Goal: Check status: Check status

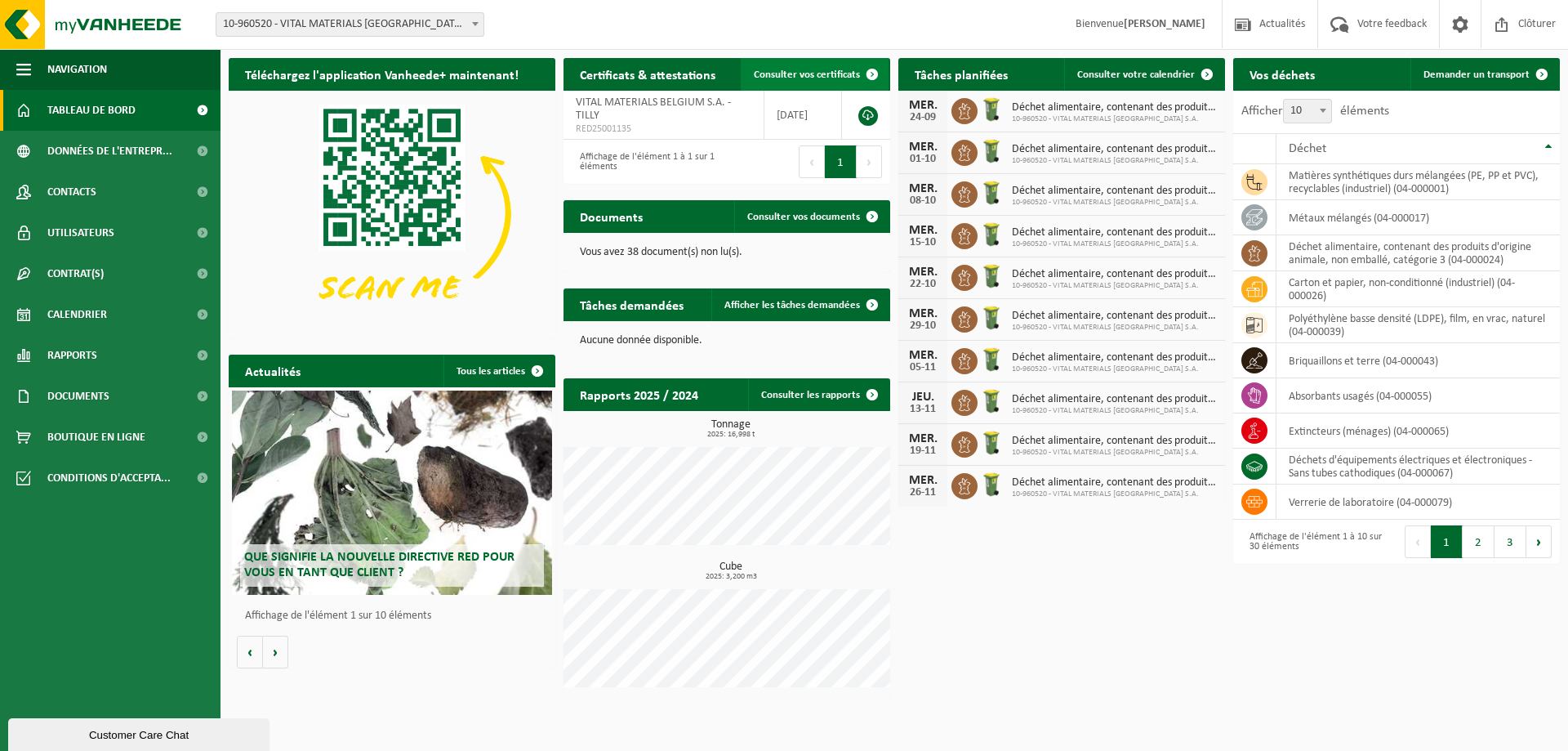
click at [841, 75] on span "Consulter vos certificats" at bounding box center [807, 75] width 106 height 11
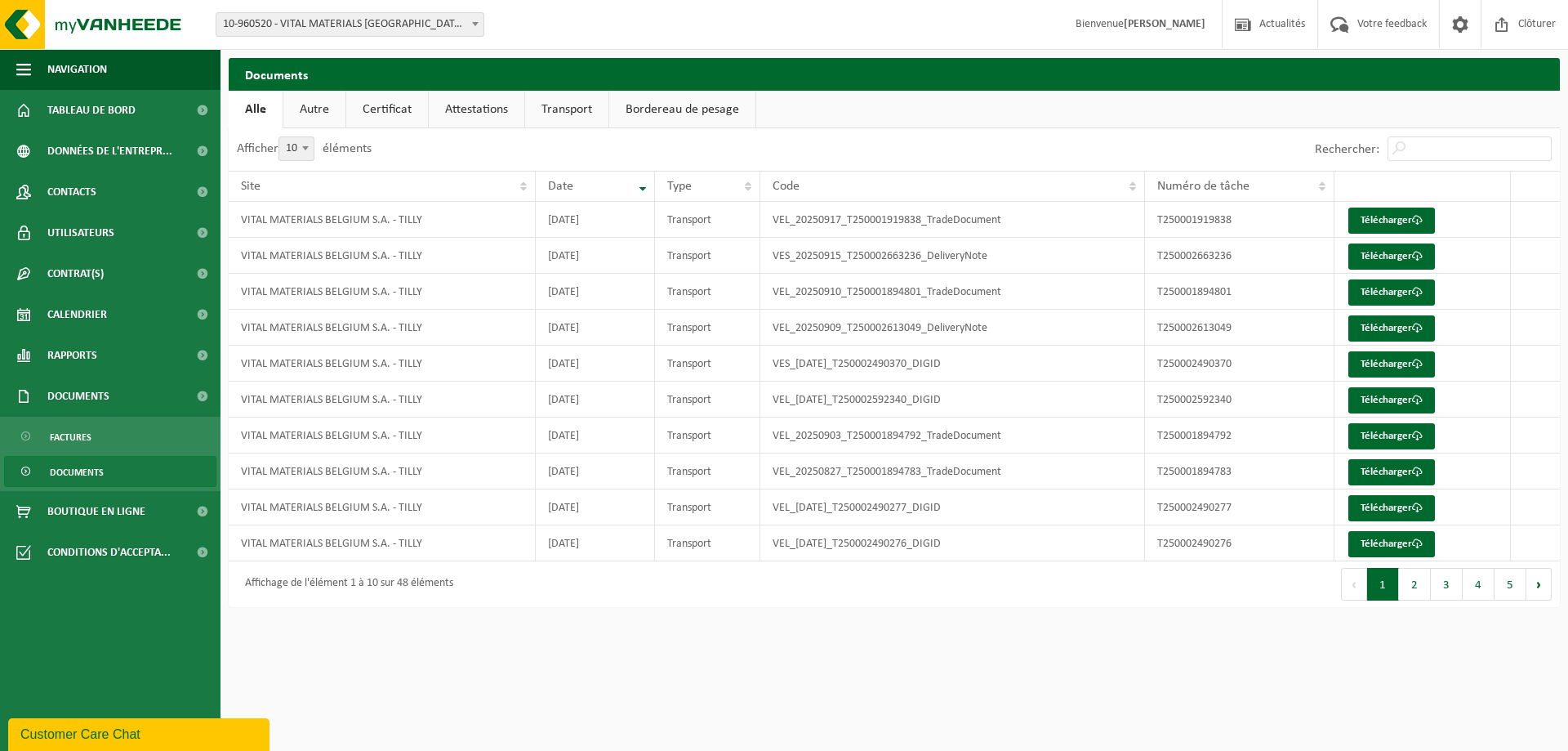
click at [455, 106] on link "Attestations" at bounding box center [476, 109] width 96 height 38
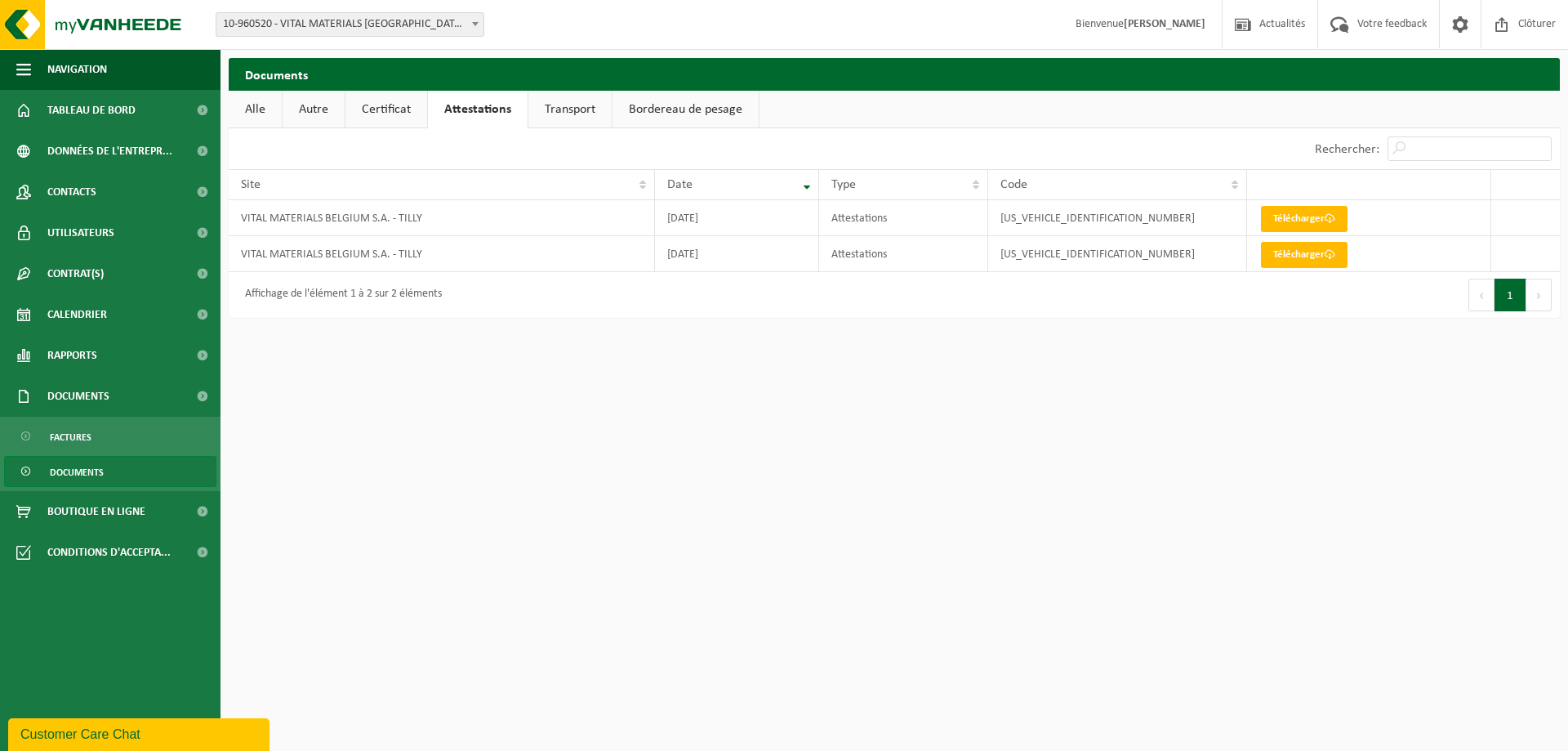
click at [392, 108] on link "Certificat" at bounding box center [386, 109] width 82 height 38
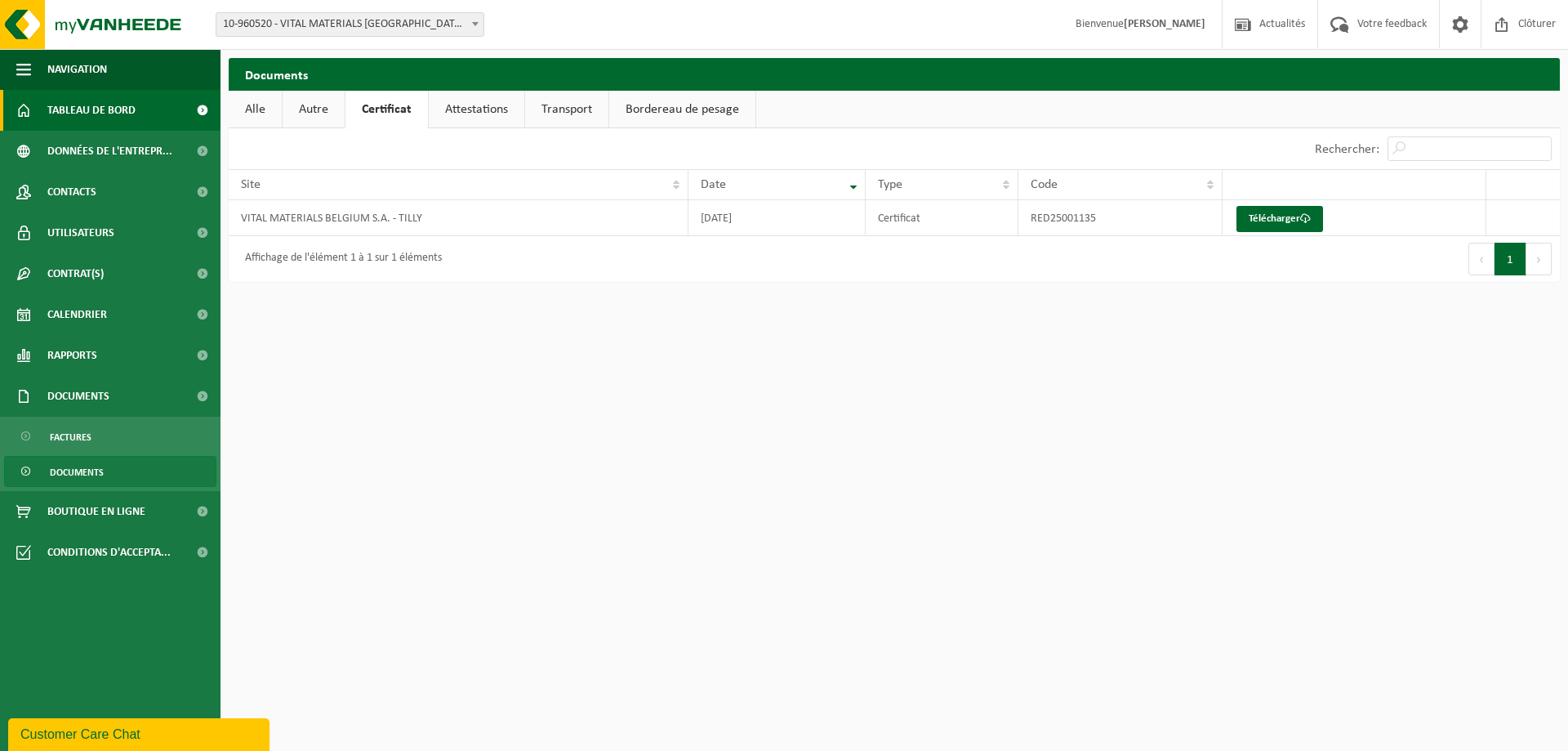
click at [97, 113] on span "Tableau de bord" at bounding box center [92, 110] width 88 height 41
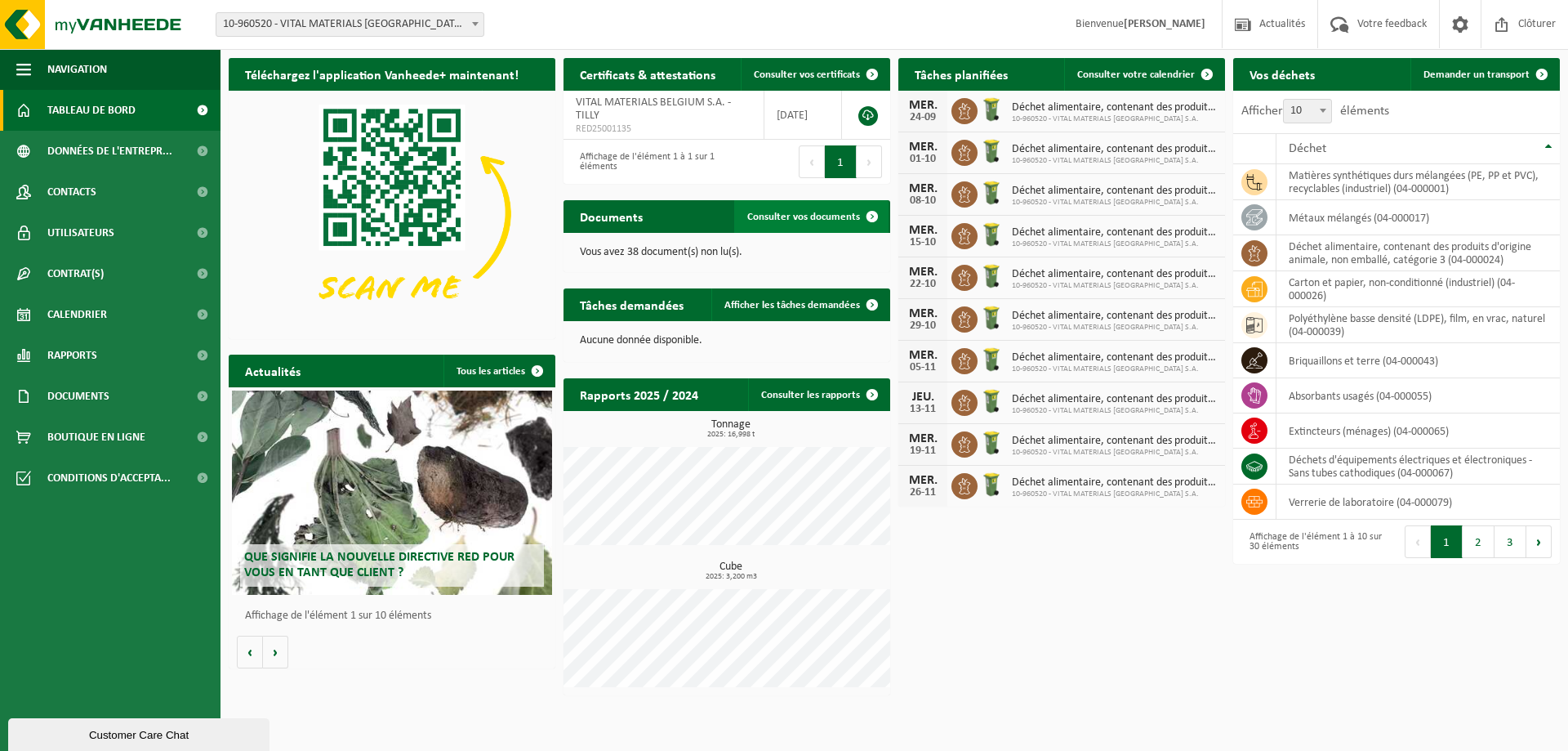
click at [820, 208] on link "Consulter vos documents" at bounding box center [811, 217] width 154 height 32
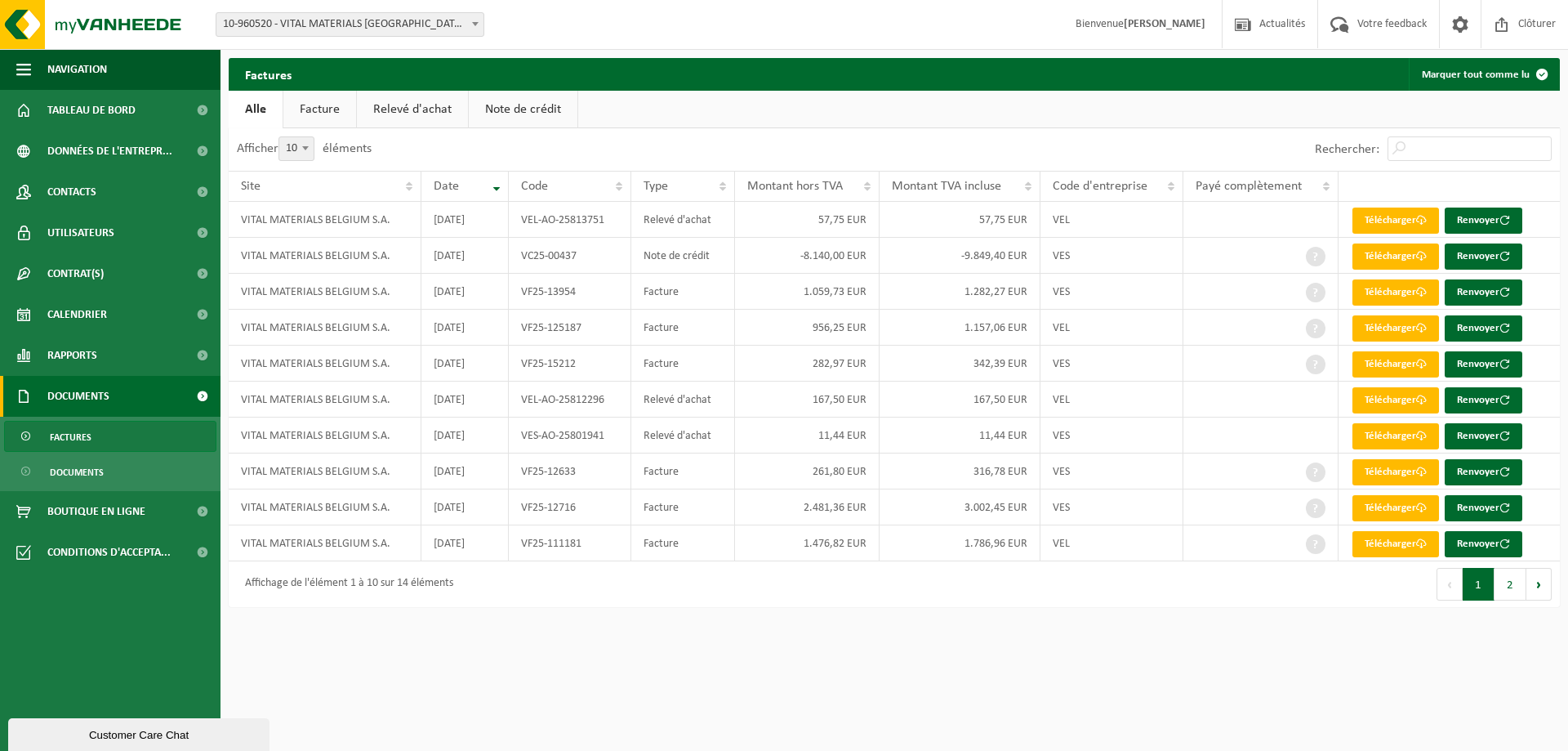
click at [417, 116] on link "Relevé d'achat" at bounding box center [412, 109] width 111 height 38
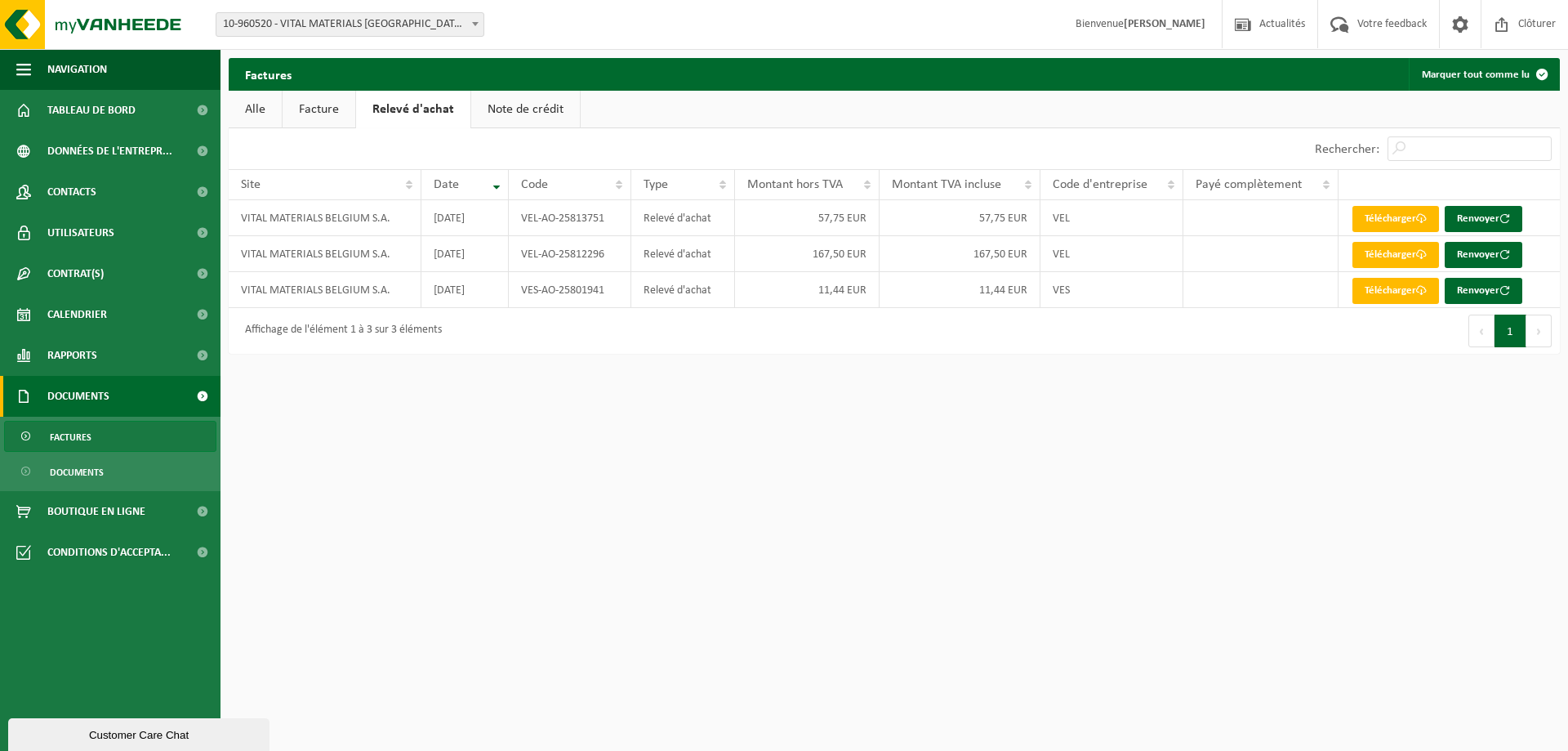
click at [291, 103] on link "Facture" at bounding box center [318, 109] width 73 height 38
